Goal: Task Accomplishment & Management: Manage account settings

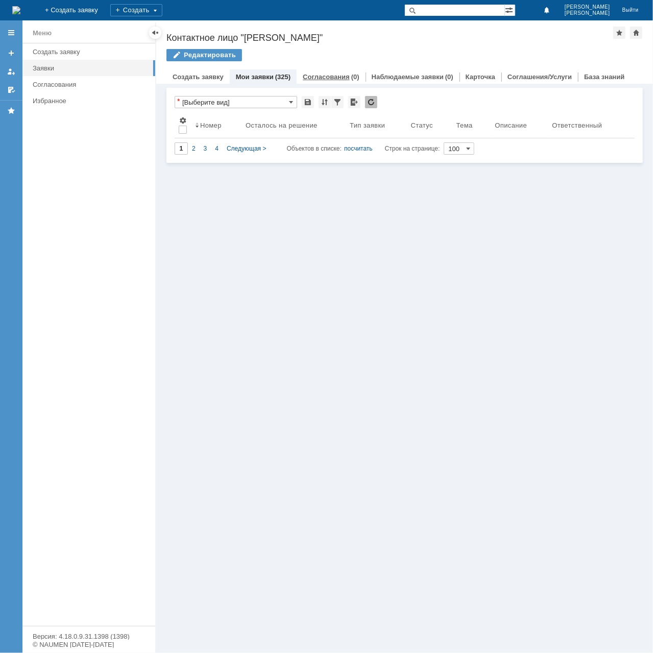
drag, startPoint x: 337, startPoint y: 76, endPoint x: 330, endPoint y: 76, distance: 7.2
click at [337, 76] on link "Согласования" at bounding box center [326, 77] width 47 height 8
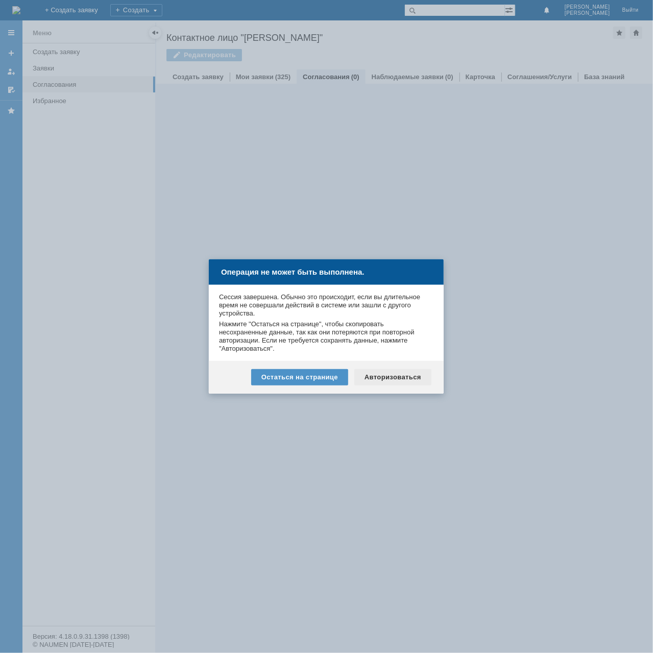
click at [392, 378] on div "Авторизоваться" at bounding box center [392, 377] width 77 height 16
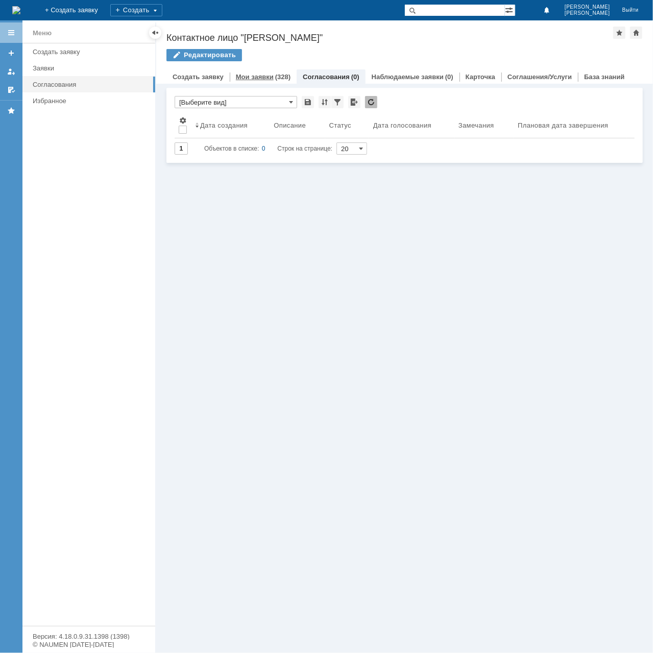
click at [262, 73] on link "Мои заявки" at bounding box center [255, 77] width 38 height 8
